Goal: Information Seeking & Learning: Learn about a topic

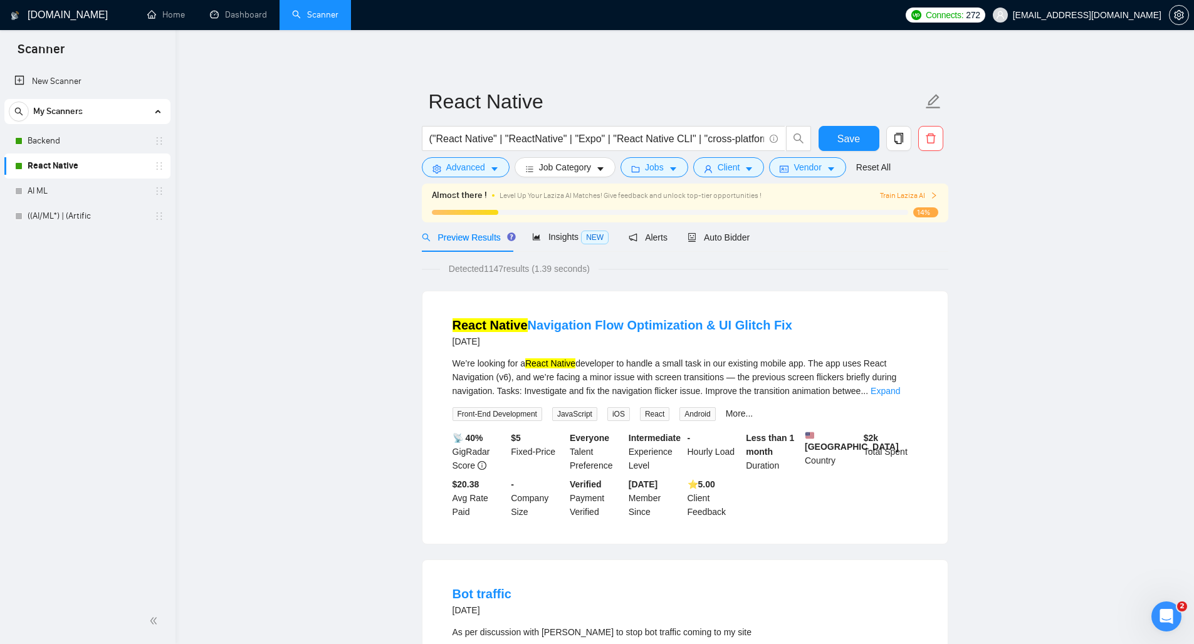
click at [979, 18] on span "272" at bounding box center [973, 15] width 14 height 14
click at [49, 142] on link "Backend" at bounding box center [87, 140] width 119 height 25
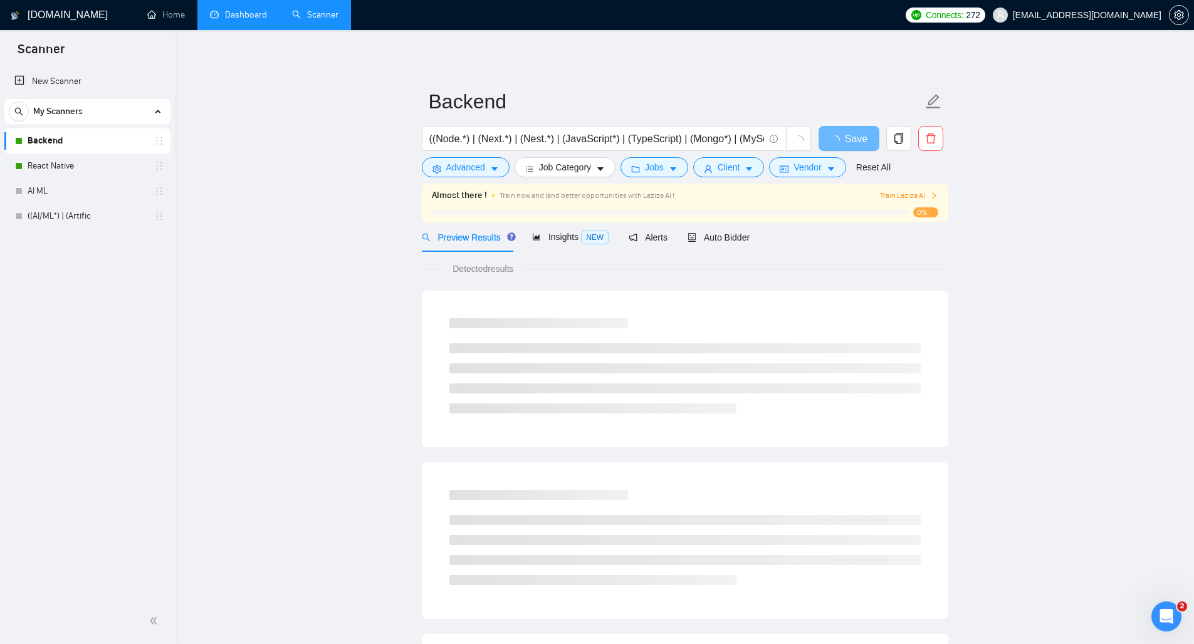
click at [241, 14] on link "Dashboard" at bounding box center [238, 14] width 57 height 11
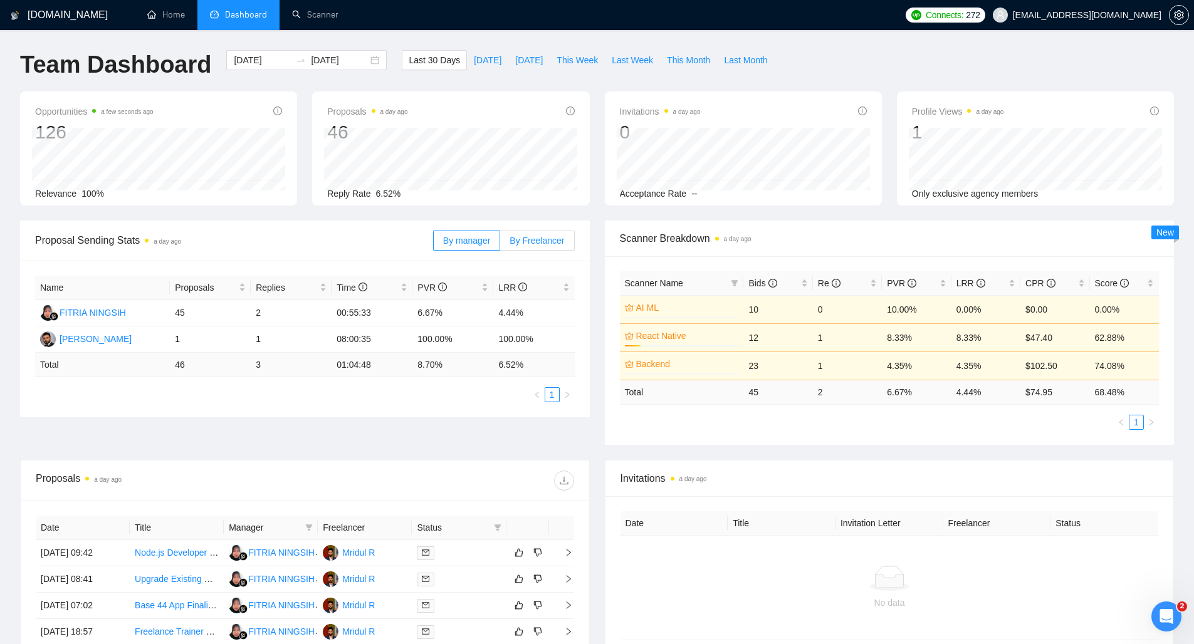
click at [524, 242] on span "By Freelancer" at bounding box center [536, 241] width 55 height 10
click at [500, 244] on input "By Freelancer" at bounding box center [500, 244] width 0 height 0
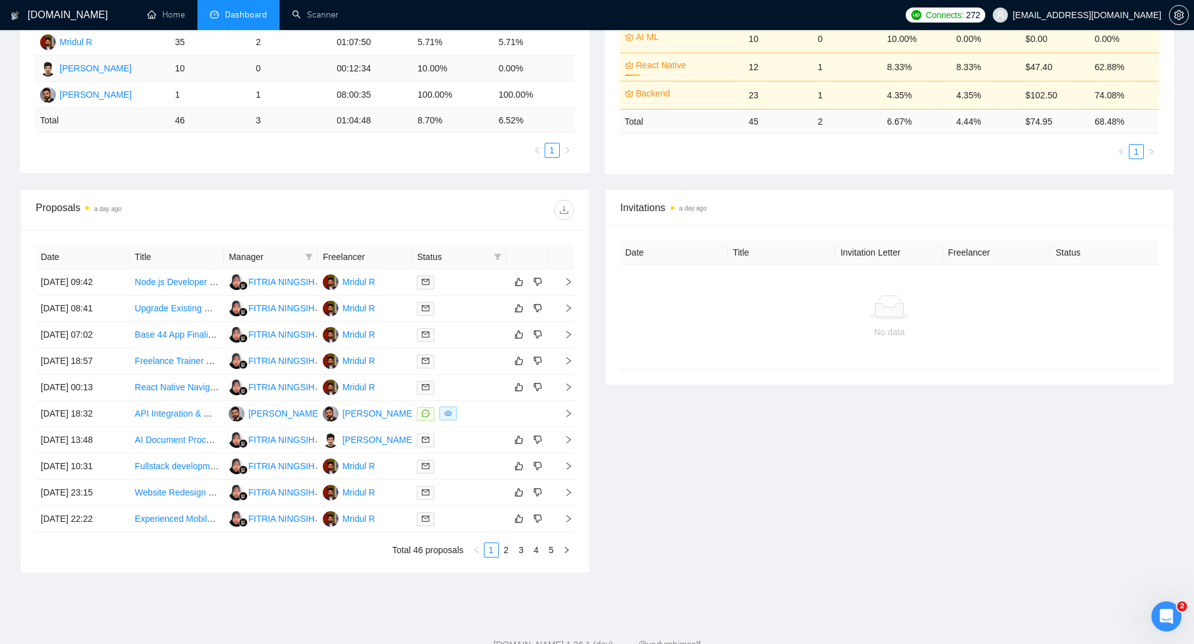
scroll to position [311, 0]
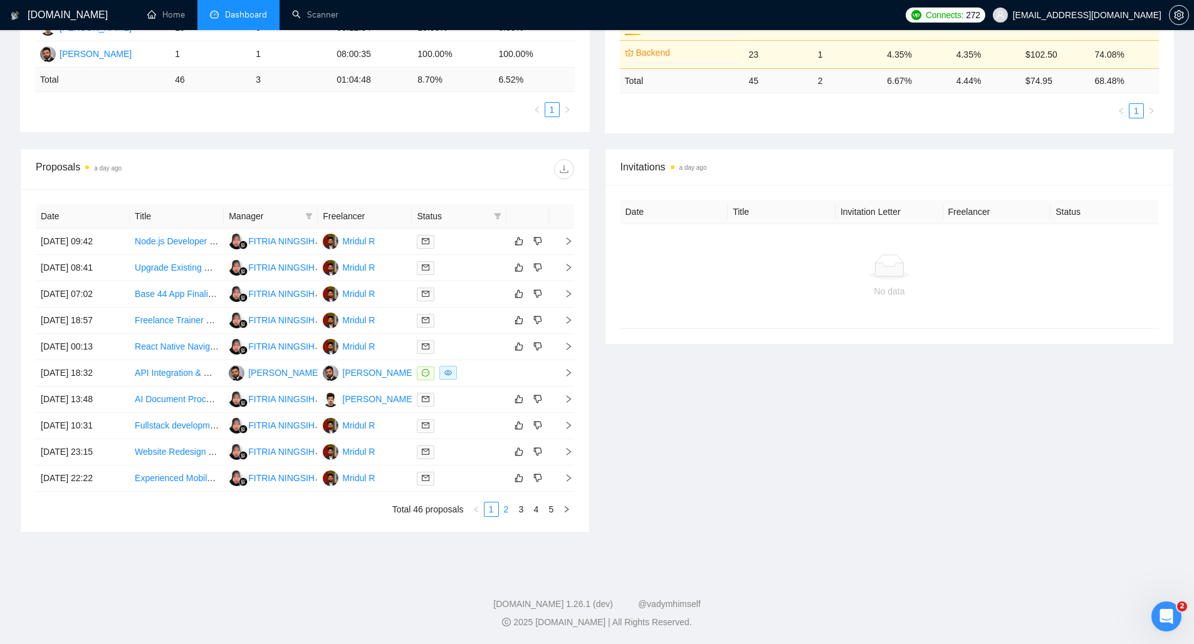
click at [506, 506] on link "2" at bounding box center [506, 510] width 14 height 14
click at [519, 509] on link "3" at bounding box center [521, 510] width 14 height 14
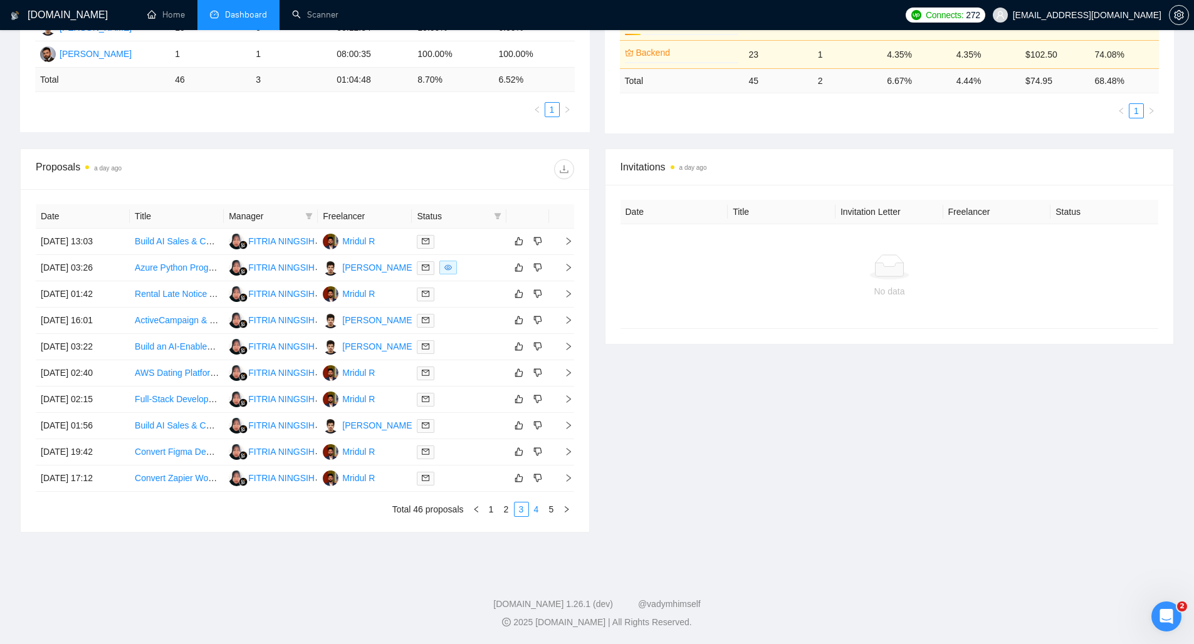
click at [539, 508] on link "4" at bounding box center [536, 510] width 14 height 14
click at [184, 370] on link "VERY experienced, high quality and fast iOS developer need" at bounding box center [253, 373] width 237 height 10
